Goal: Task Accomplishment & Management: Manage account settings

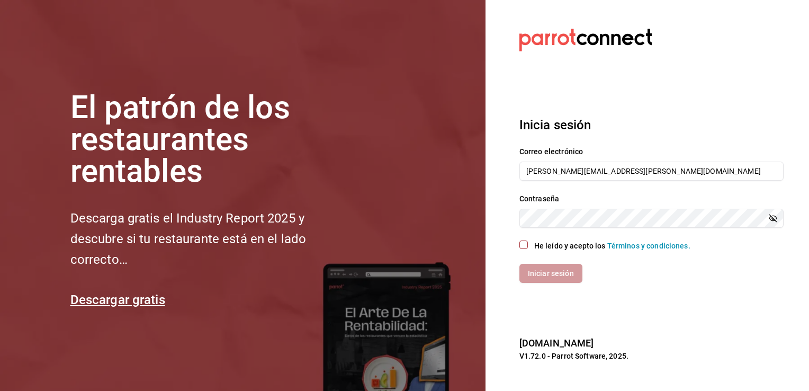
click at [527, 249] on div "He leído y acepto los Términos y condiciones." at bounding box center [651, 245] width 264 height 11
click at [524, 250] on div "He leído y acepto los Términos y condiciones." at bounding box center [651, 245] width 264 height 11
click at [551, 280] on div "Iniciar sesión" at bounding box center [651, 273] width 264 height 19
click at [525, 246] on button "He leído y acepto los Términos y condiciones." at bounding box center [523, 244] width 8 height 8
checkbox input "true"
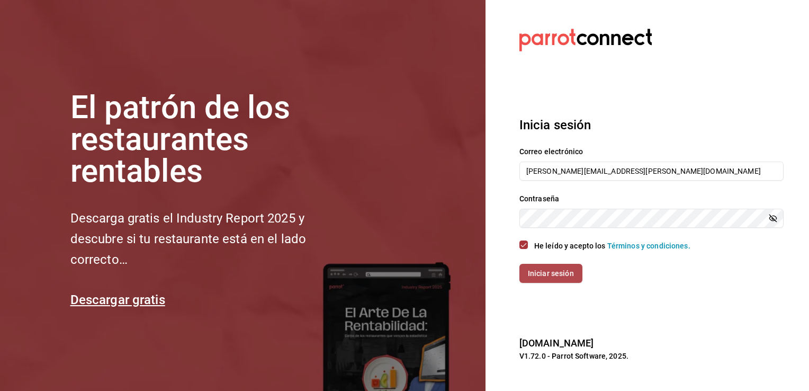
click at [530, 276] on button "Iniciar sesión" at bounding box center [550, 273] width 63 height 19
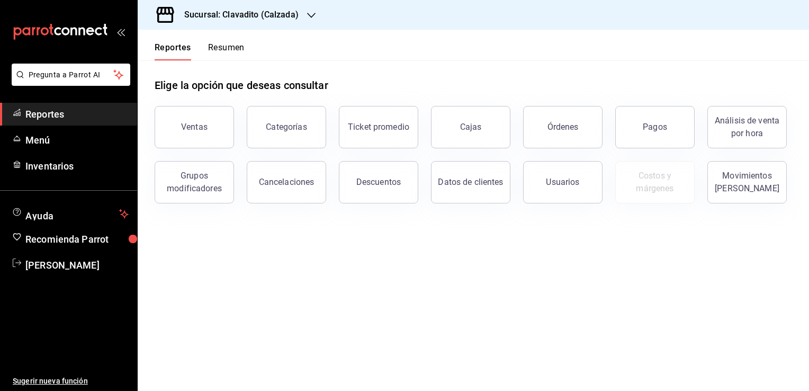
click at [307, 10] on div at bounding box center [311, 15] width 8 height 11
